Goal: Transaction & Acquisition: Purchase product/service

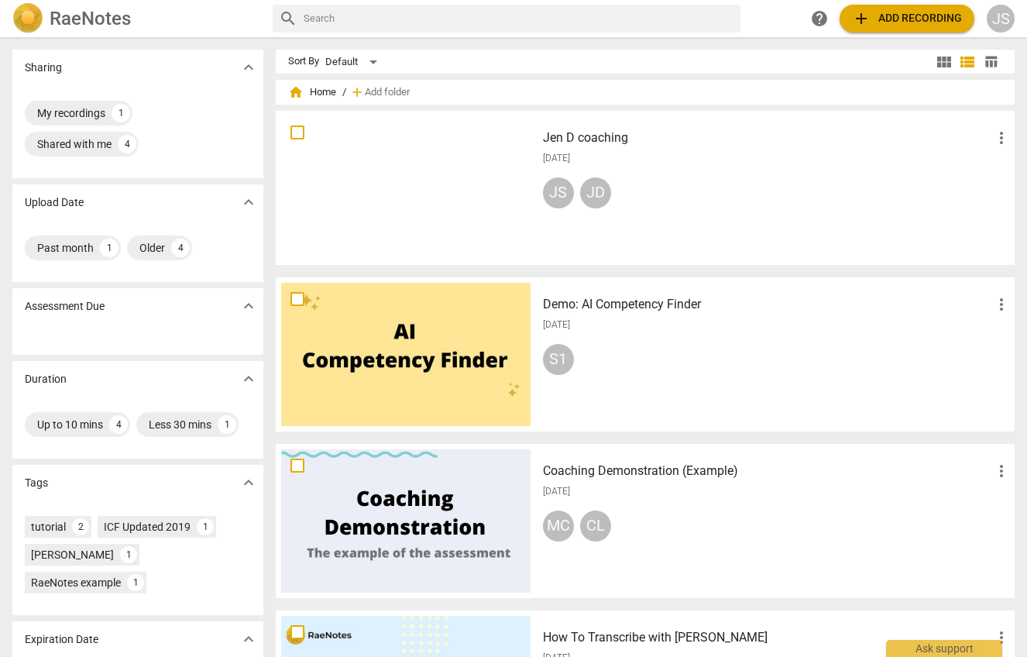
click at [887, 25] on span "add Add recording" at bounding box center [907, 18] width 110 height 19
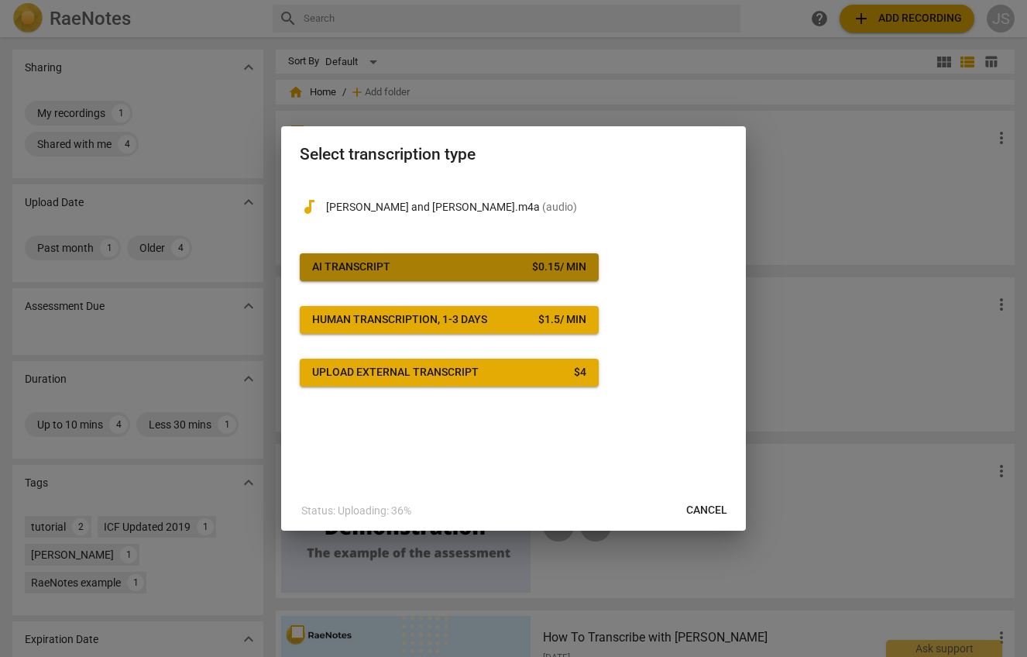
click at [506, 259] on button "AI Transcript $ 0.15 / min" at bounding box center [449, 267] width 299 height 28
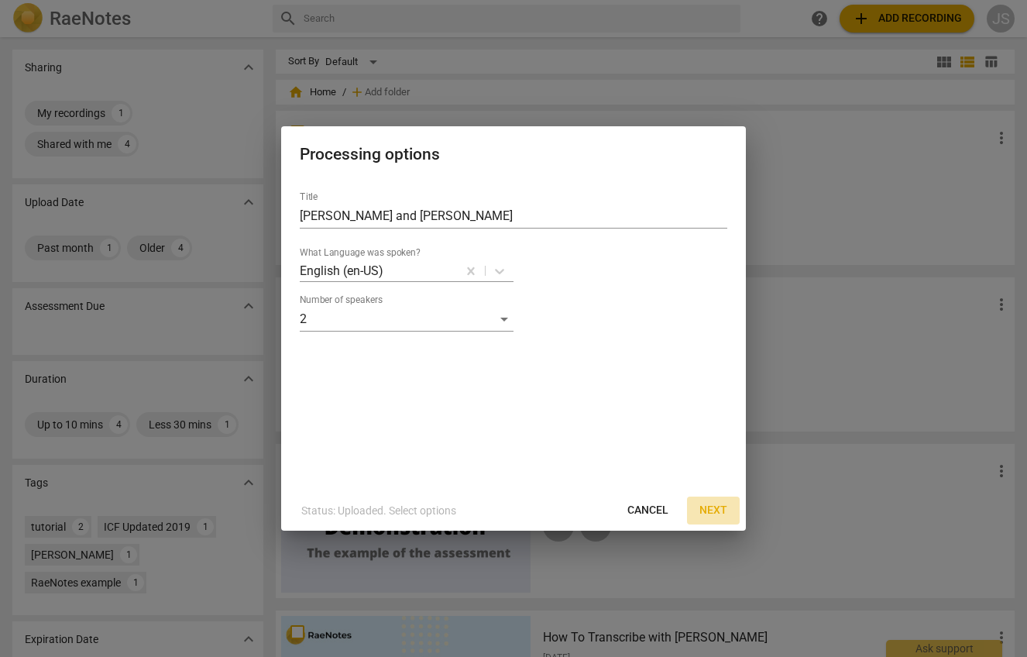
click at [725, 511] on span "Next" at bounding box center [713, 509] width 28 height 15
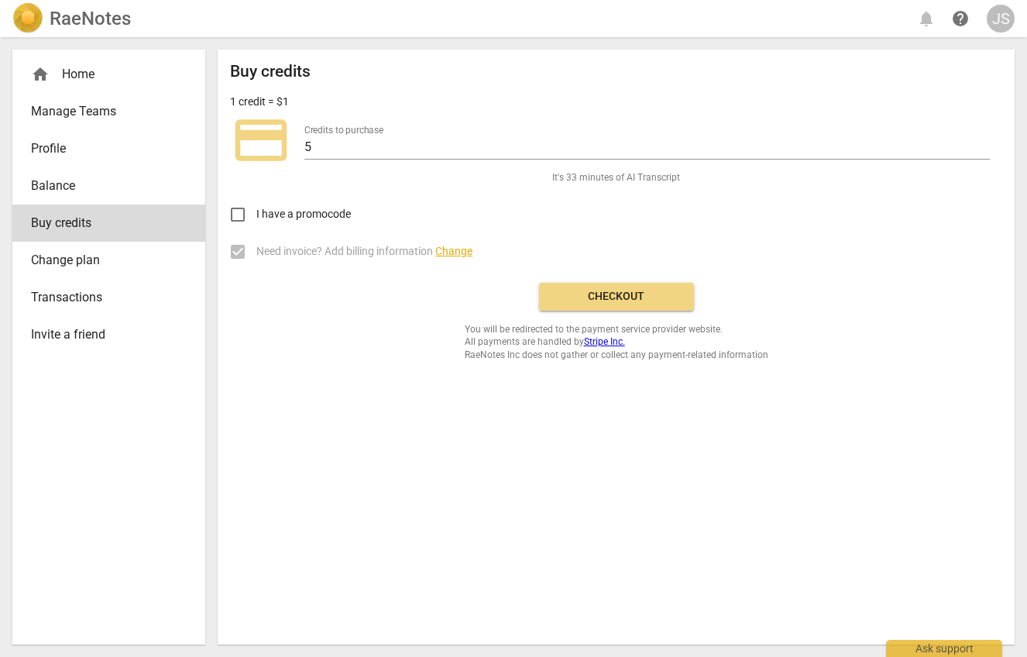
click at [622, 294] on span "Checkout" at bounding box center [616, 296] width 130 height 15
